Goal: Task Accomplishment & Management: Manage account settings

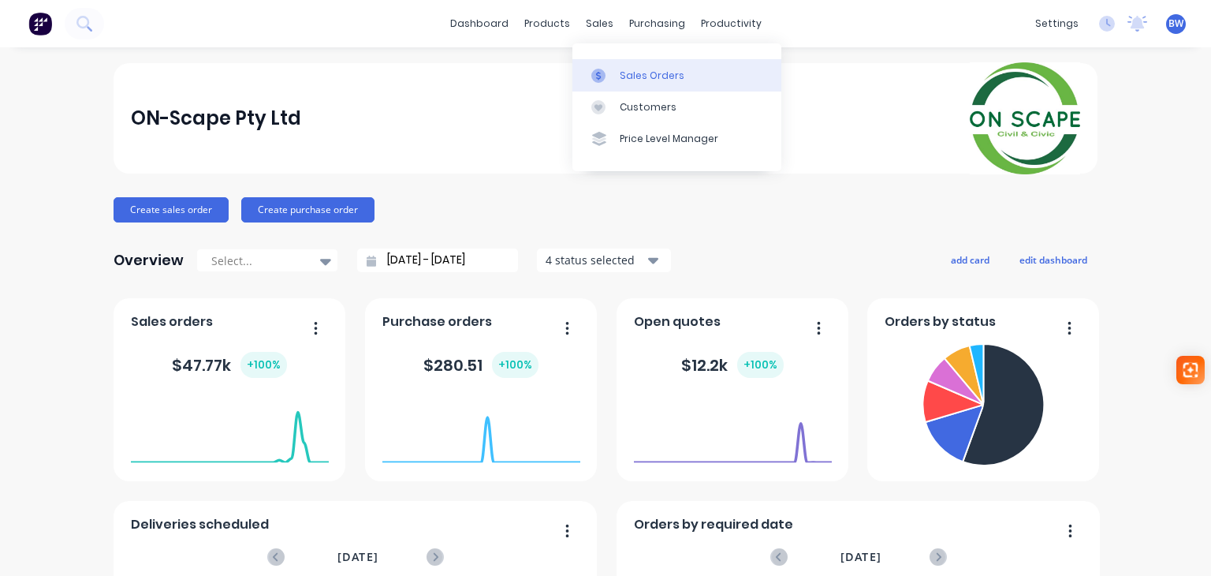
click at [617, 76] on link "Sales Orders" at bounding box center [677, 75] width 209 height 32
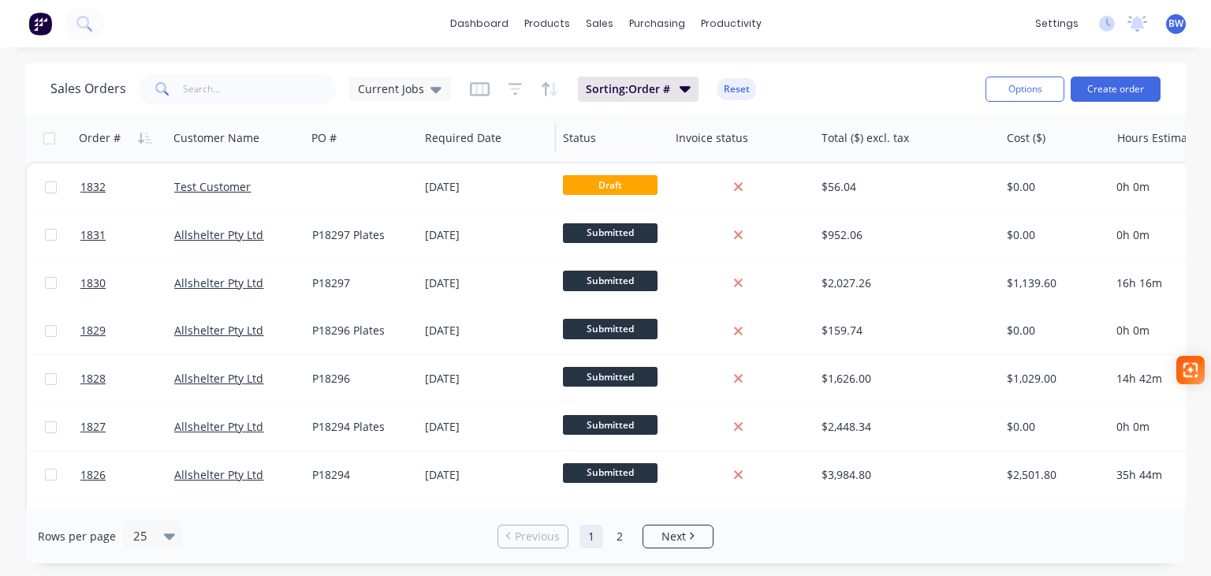
drag, startPoint x: 371, startPoint y: 139, endPoint x: 417, endPoint y: 149, distance: 47.7
click at [417, 149] on div at bounding box center [417, 138] width 2 height 28
click at [655, 26] on div "purchasing" at bounding box center [658, 24] width 72 height 24
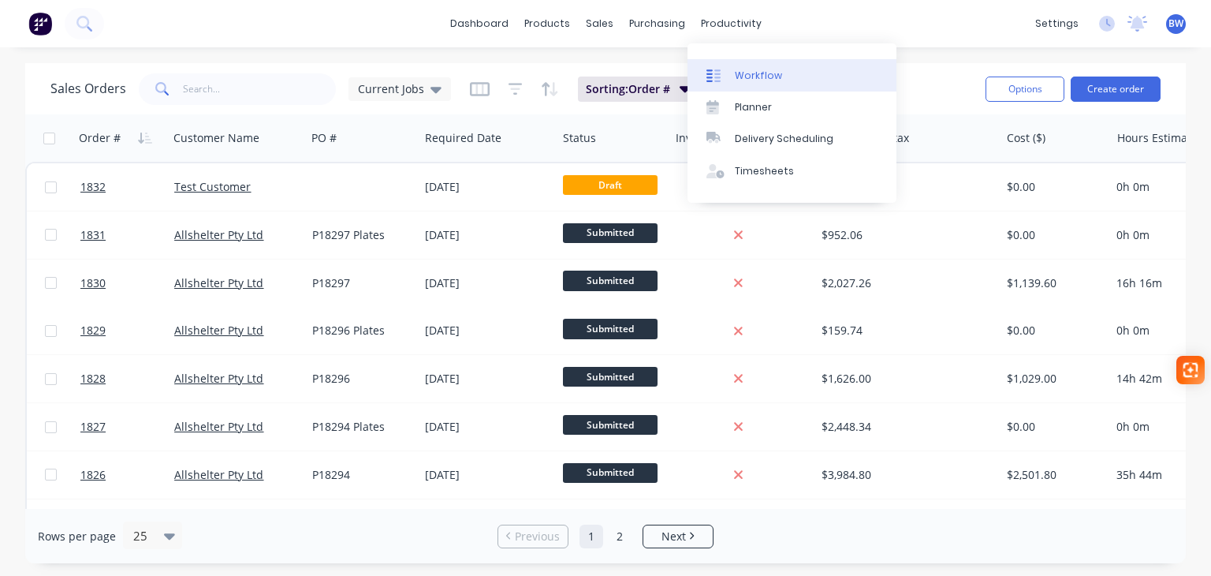
click at [760, 69] on div "Workflow" at bounding box center [758, 76] width 47 height 14
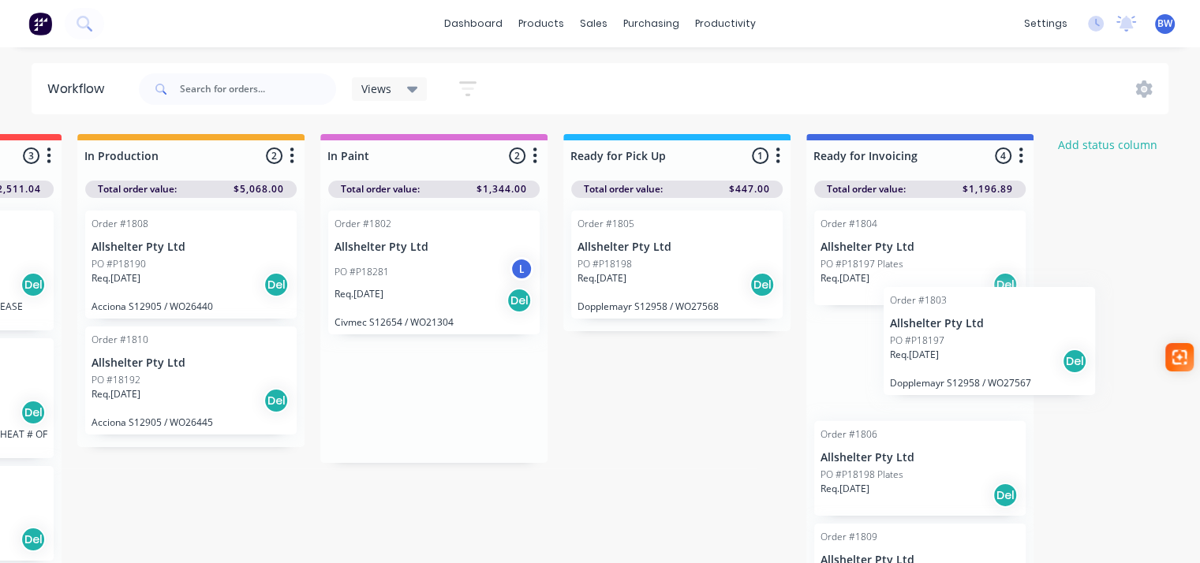
scroll to position [0, 476]
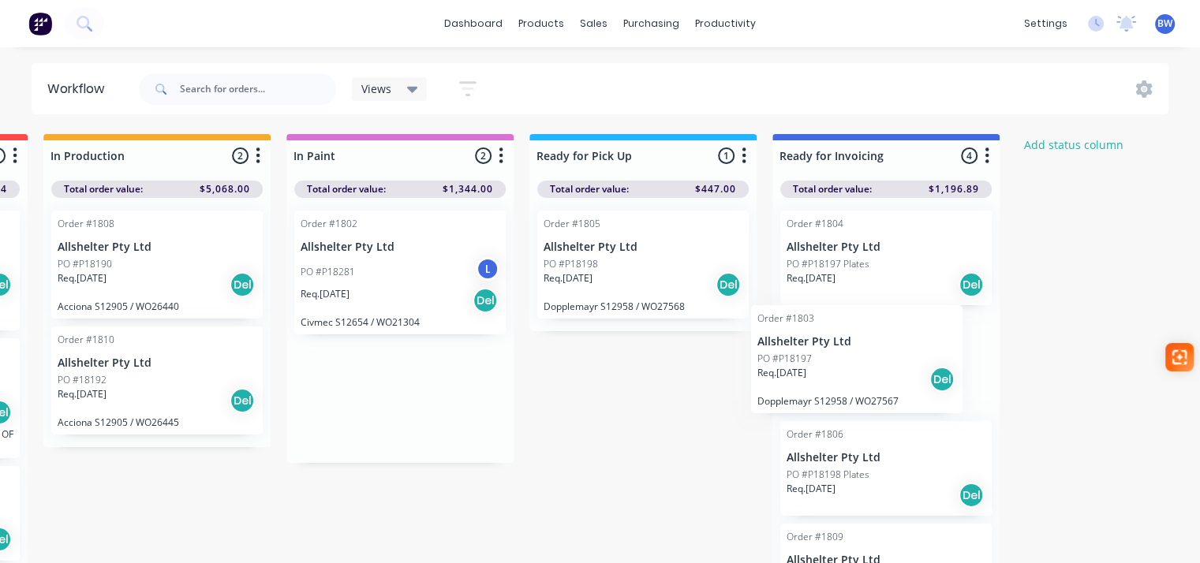
drag, startPoint x: 820, startPoint y: 367, endPoint x: 808, endPoint y: 330, distance: 38.4
click at [808, 330] on div "Submitted 15 Status colour #273444 hex #273444 Save Cancel Summaries Total orde…" at bounding box center [484, 353] width 1944 height 438
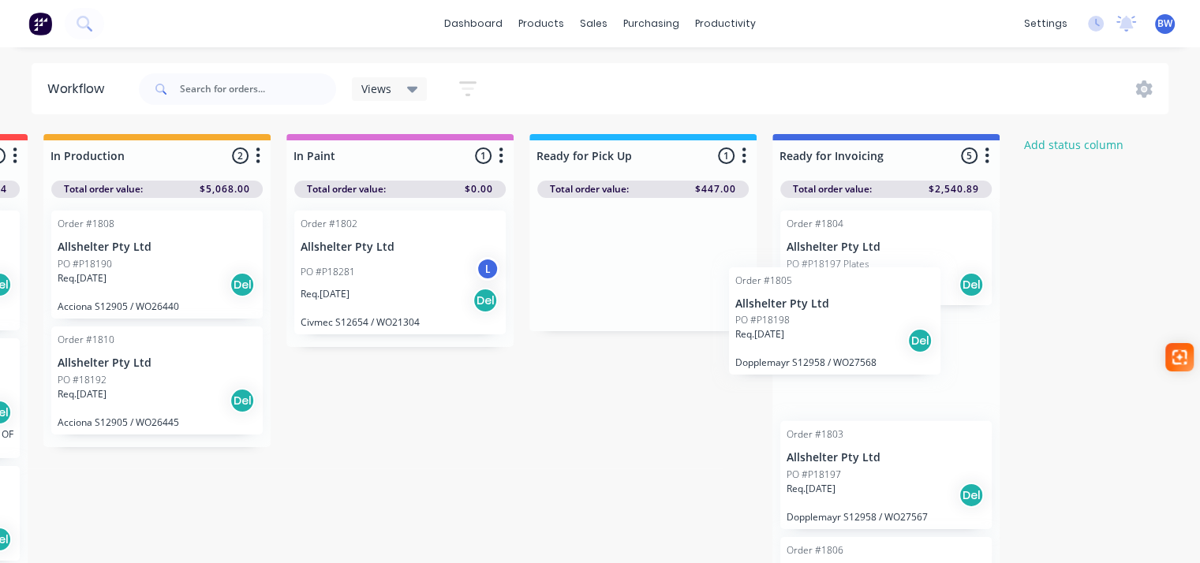
drag, startPoint x: 609, startPoint y: 244, endPoint x: 807, endPoint y: 300, distance: 205.7
click at [807, 300] on div "Submitted 15 Status colour #273444 hex #273444 Save Cancel Summaries Total orde…" at bounding box center [484, 353] width 1944 height 438
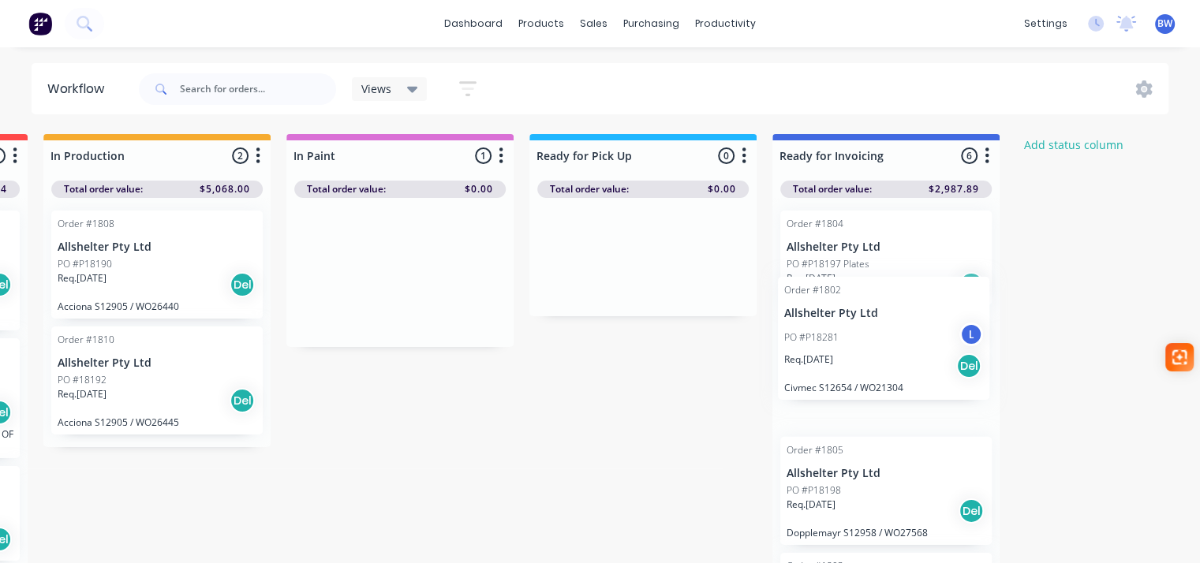
drag, startPoint x: 368, startPoint y: 222, endPoint x: 861, endPoint y: 290, distance: 496.8
click at [861, 290] on div "Submitted 15 Status colour #273444 hex #273444 Save Cancel Summaries Total orde…" at bounding box center [484, 353] width 1944 height 438
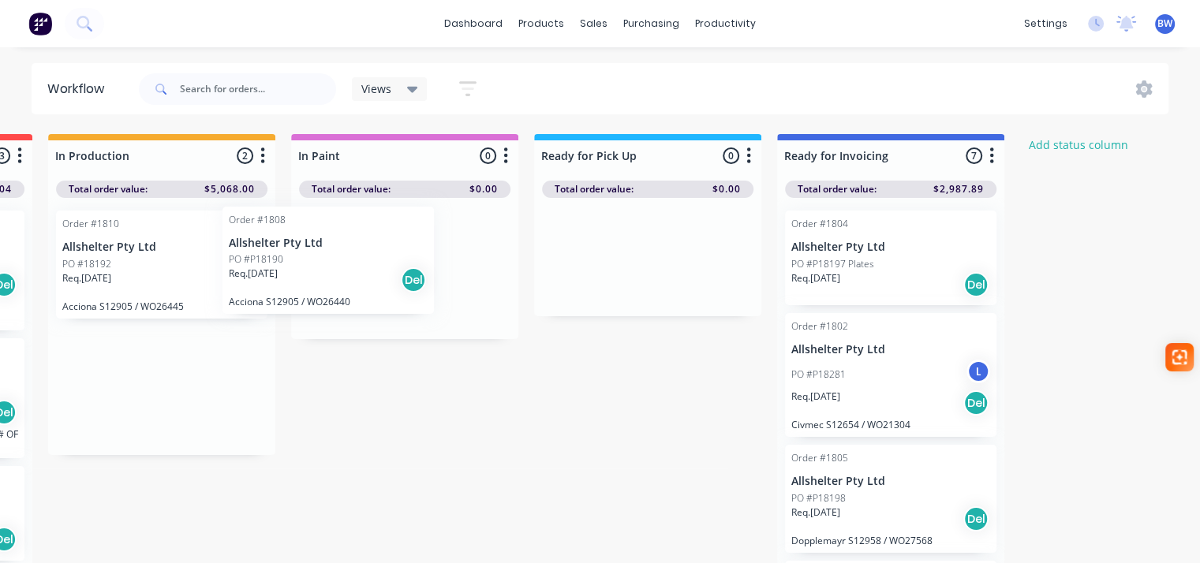
scroll to position [0, 470]
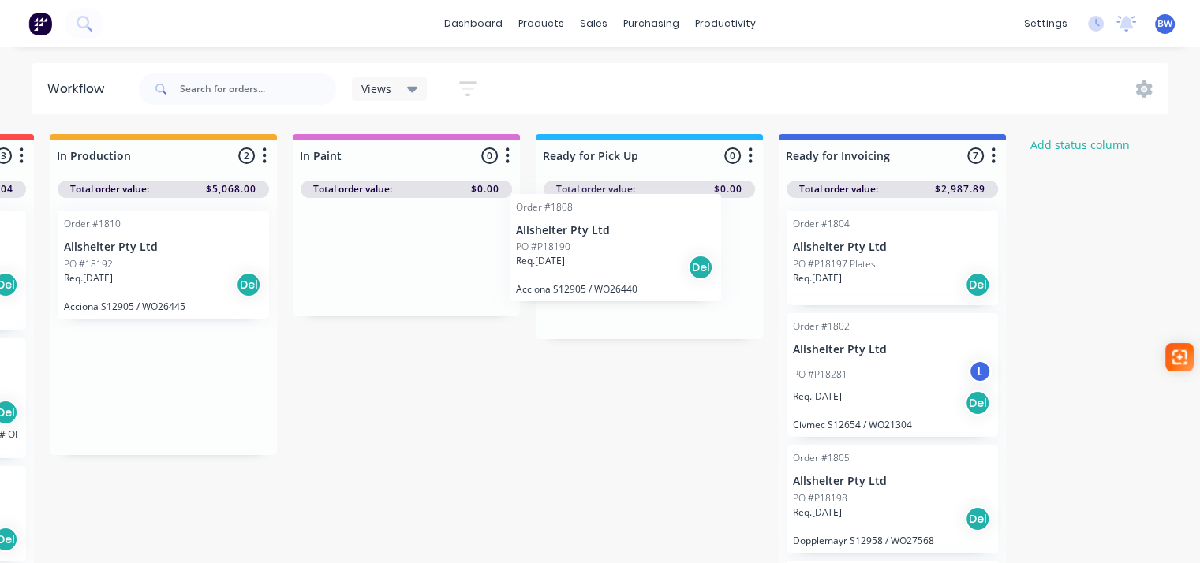
drag, startPoint x: 110, startPoint y: 251, endPoint x: 581, endPoint y: 242, distance: 471.0
click at [581, 242] on div "Submitted 15 Status colour #273444 hex #273444 Save Cancel Summaries Total orde…" at bounding box center [490, 353] width 1944 height 438
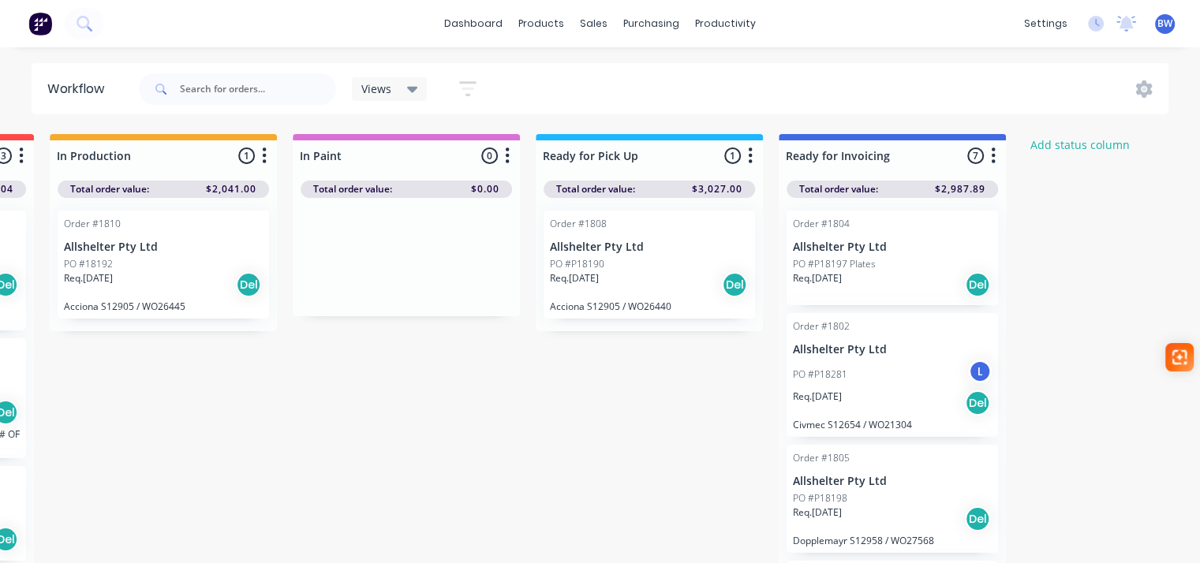
scroll to position [0, 465]
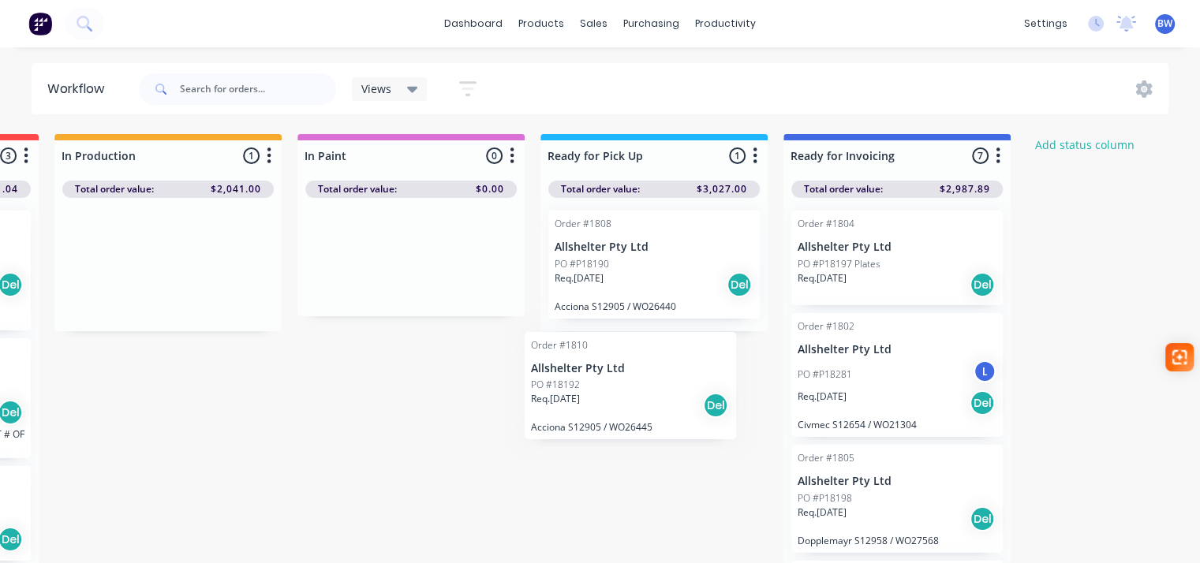
drag, startPoint x: 99, startPoint y: 233, endPoint x: 571, endPoint y: 355, distance: 488.0
click at [571, 355] on div "Submitted 15 Status colour #273444 hex #273444 Save Cancel Summaries Total orde…" at bounding box center [495, 353] width 1944 height 438
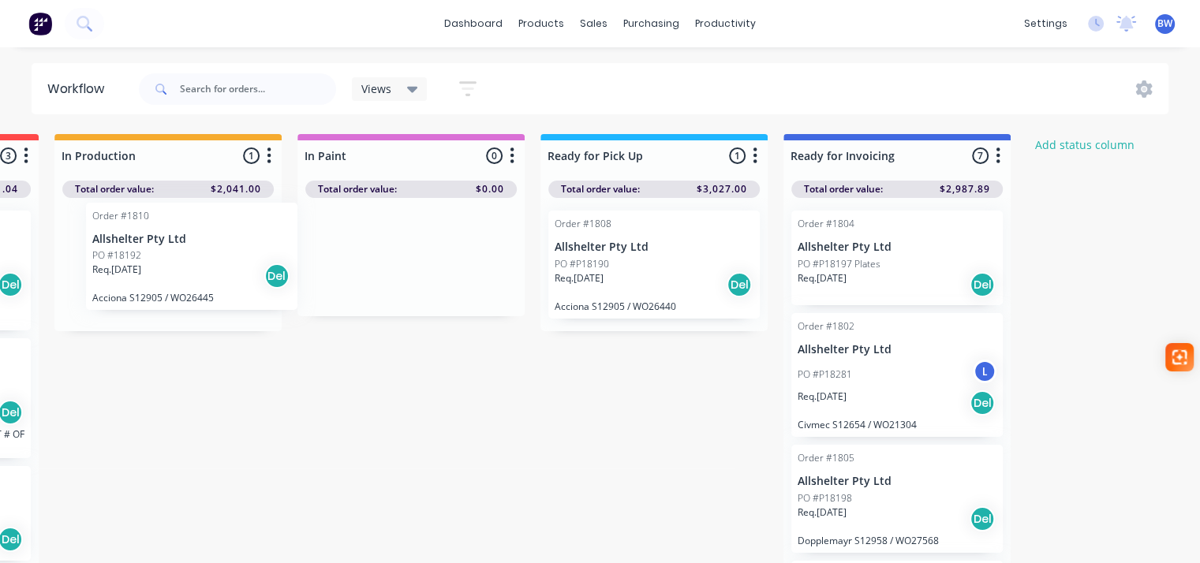
scroll to position [0, 462]
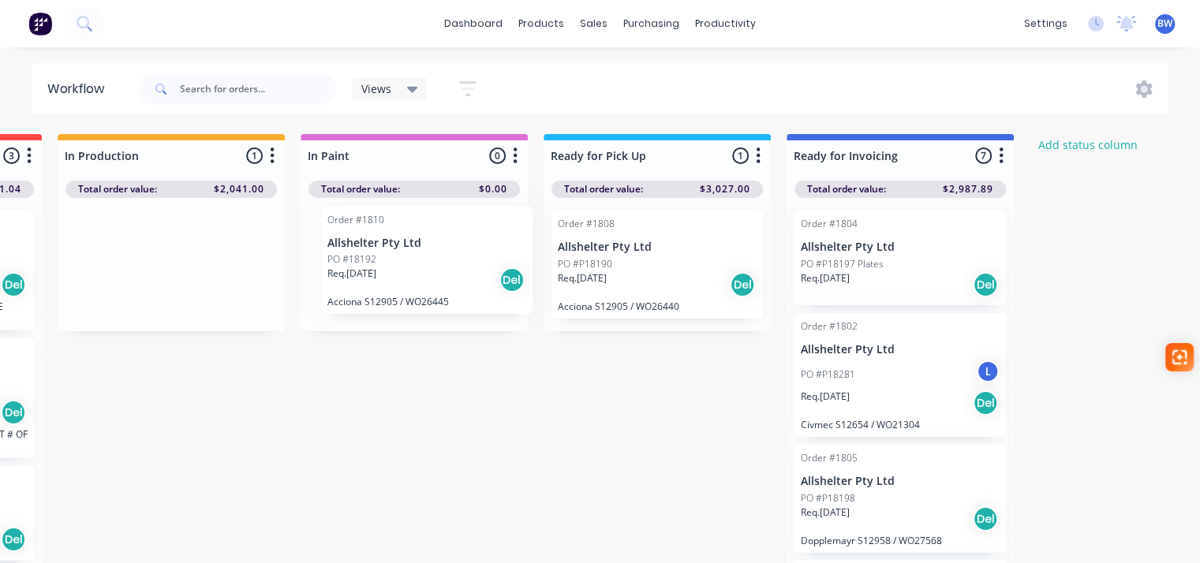
drag, startPoint x: 133, startPoint y: 233, endPoint x: 414, endPoint y: 229, distance: 280.8
click at [414, 229] on div "Submitted 15 Status colour #273444 hex #273444 Save Cancel Summaries Total orde…" at bounding box center [498, 353] width 1944 height 438
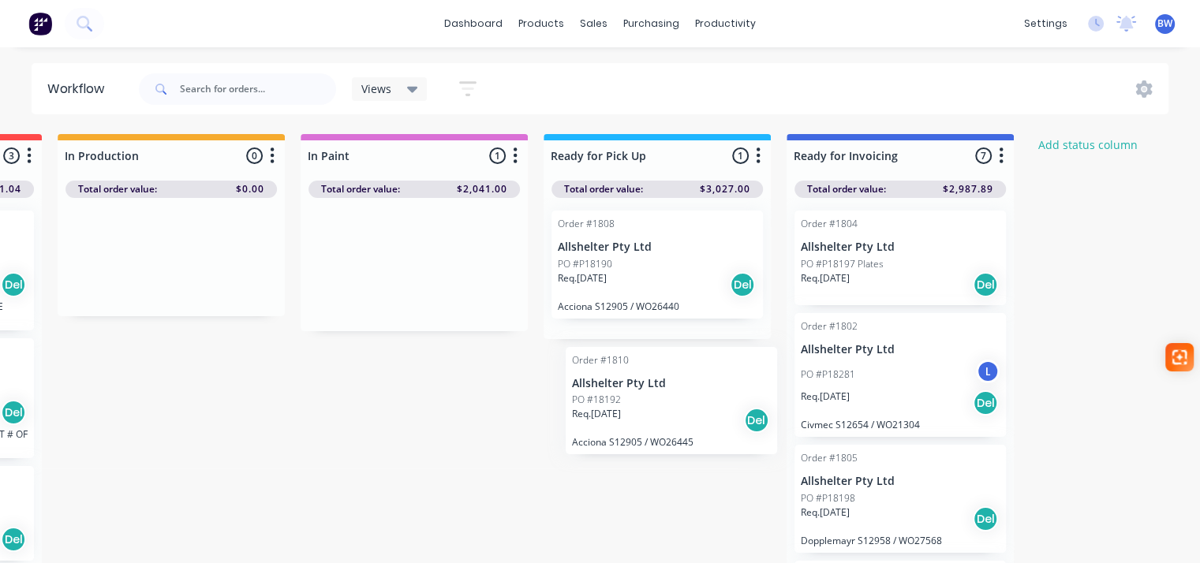
drag, startPoint x: 414, startPoint y: 229, endPoint x: 682, endPoint y: 367, distance: 301.6
click at [682, 367] on div "Submitted 15 Status colour #273444 hex #273444 Save Cancel Summaries Total orde…" at bounding box center [498, 353] width 1944 height 438
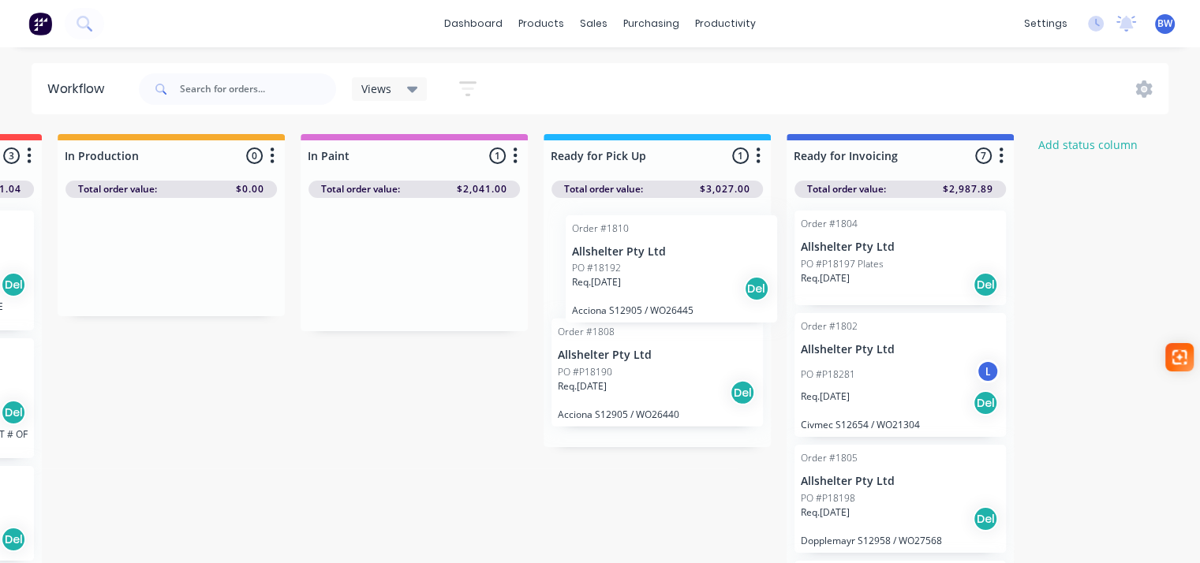
drag, startPoint x: 417, startPoint y: 237, endPoint x: 674, endPoint y: 236, distance: 256.3
click at [674, 236] on div "Submitted 15 Status colour #273444 hex #273444 Save Cancel Summaries Total orde…" at bounding box center [498, 353] width 1944 height 438
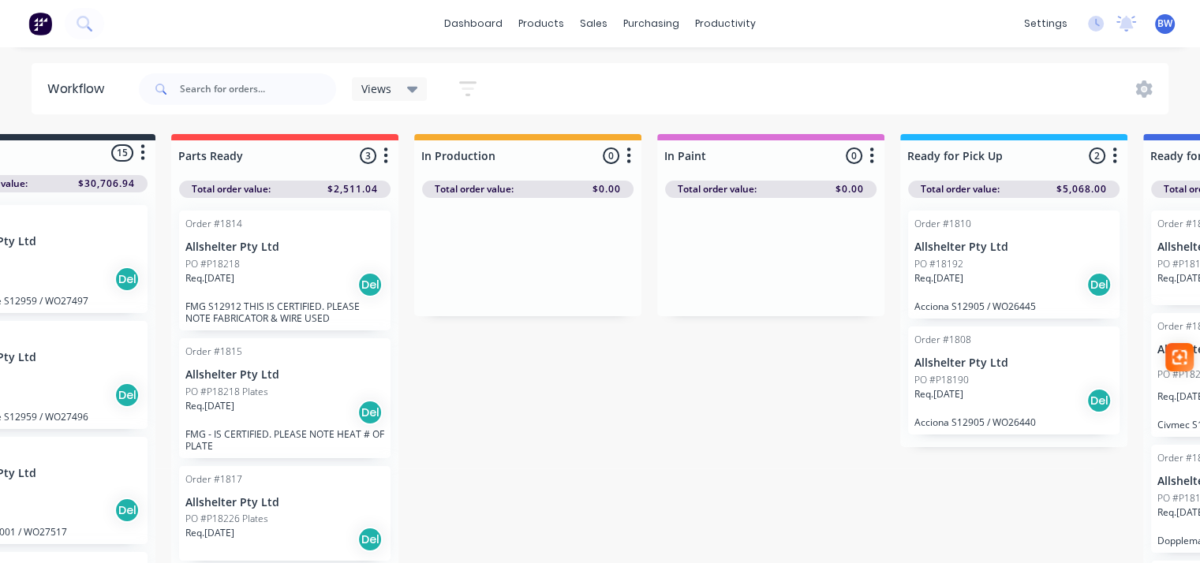
scroll to position [0, 0]
